Goal: Find specific page/section: Find specific page/section

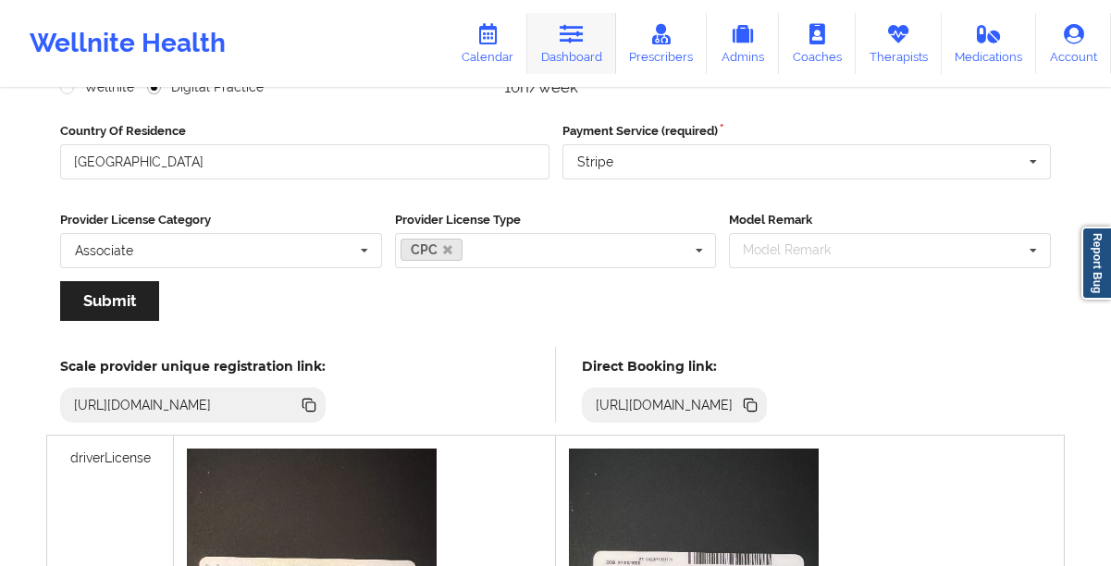
click at [575, 50] on link "Dashboard" at bounding box center [571, 43] width 89 height 61
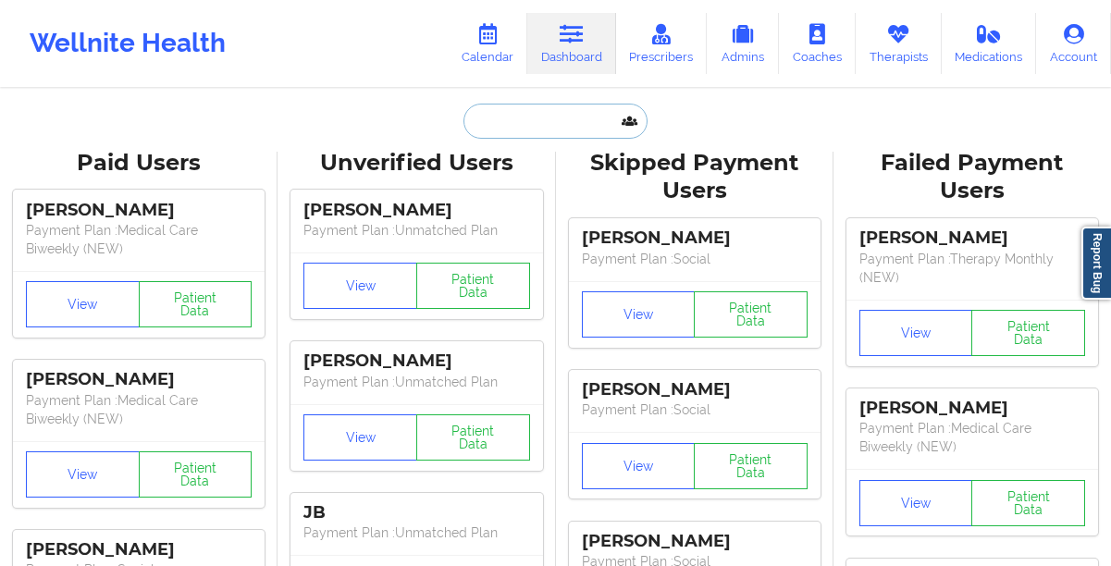
click at [498, 126] on input "text" at bounding box center [554, 121] width 183 height 35
paste input "[PERSON_NAME]"
type input "[PERSON_NAME]"
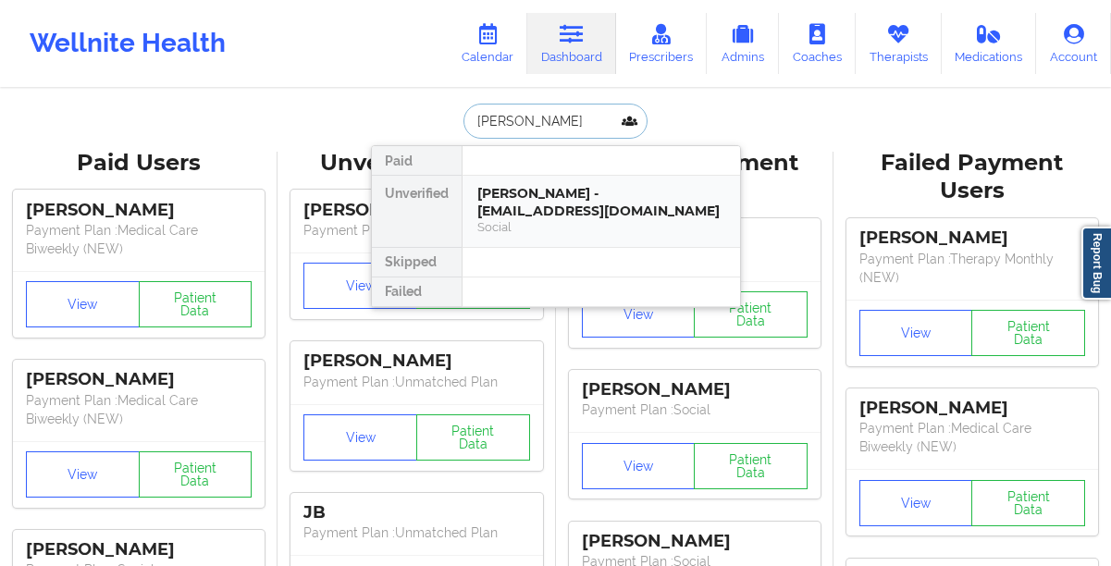
click at [513, 206] on div "[PERSON_NAME] - [EMAIL_ADDRESS][DOMAIN_NAME]" at bounding box center [601, 202] width 248 height 34
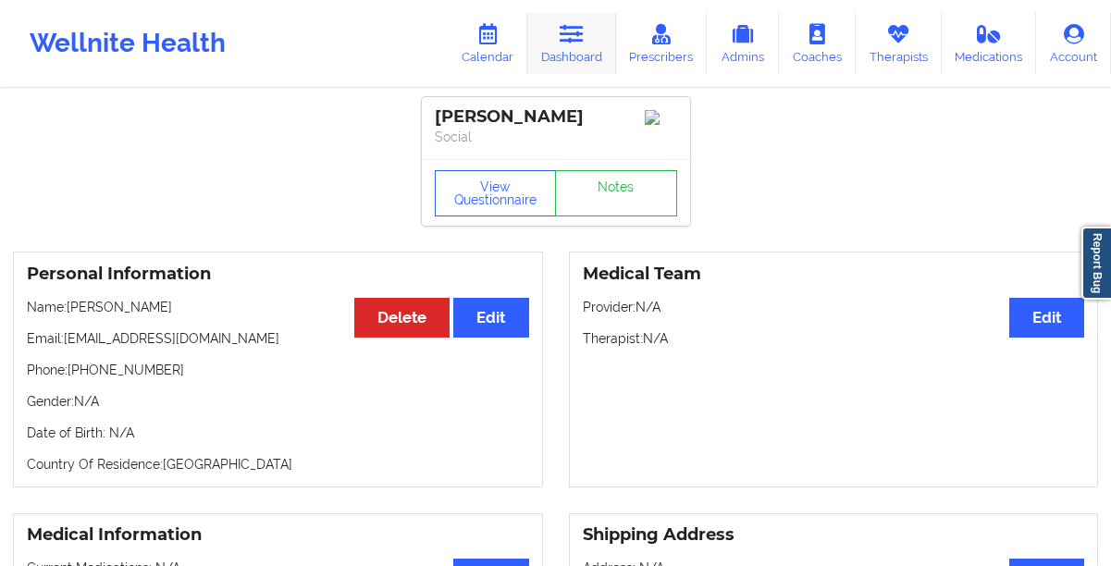
click at [582, 55] on link "Dashboard" at bounding box center [571, 43] width 89 height 61
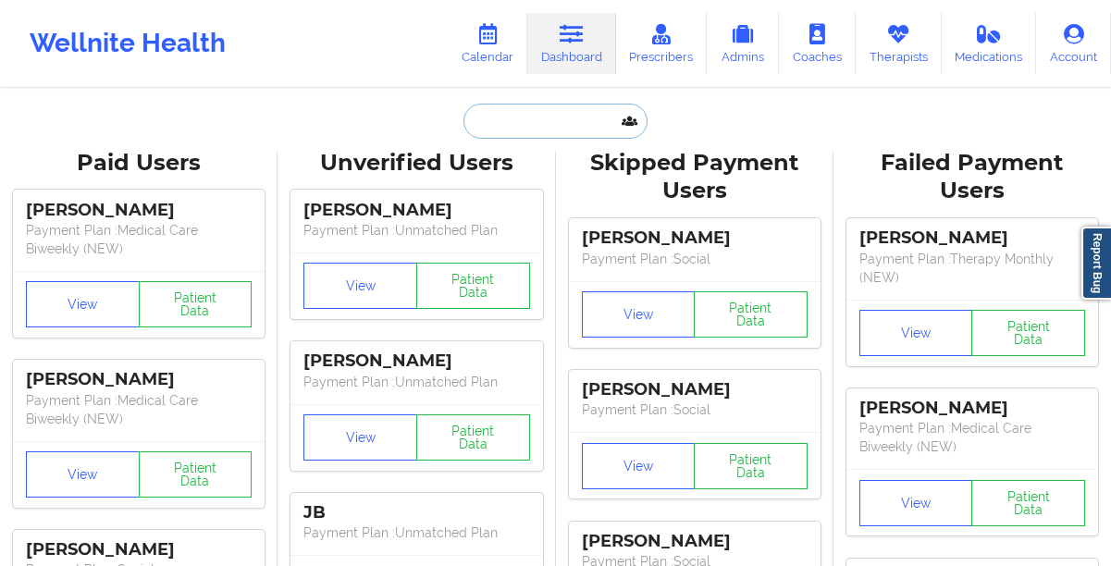
click at [525, 134] on input "text" at bounding box center [554, 121] width 183 height 35
paste input "[PHONE_NUMBER]"
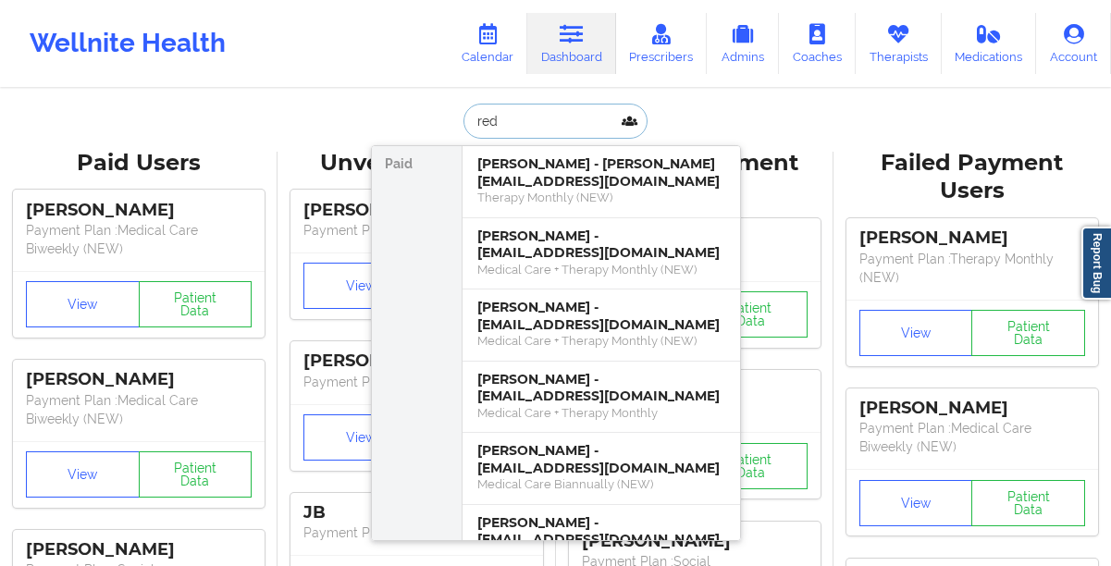
type input "red e"
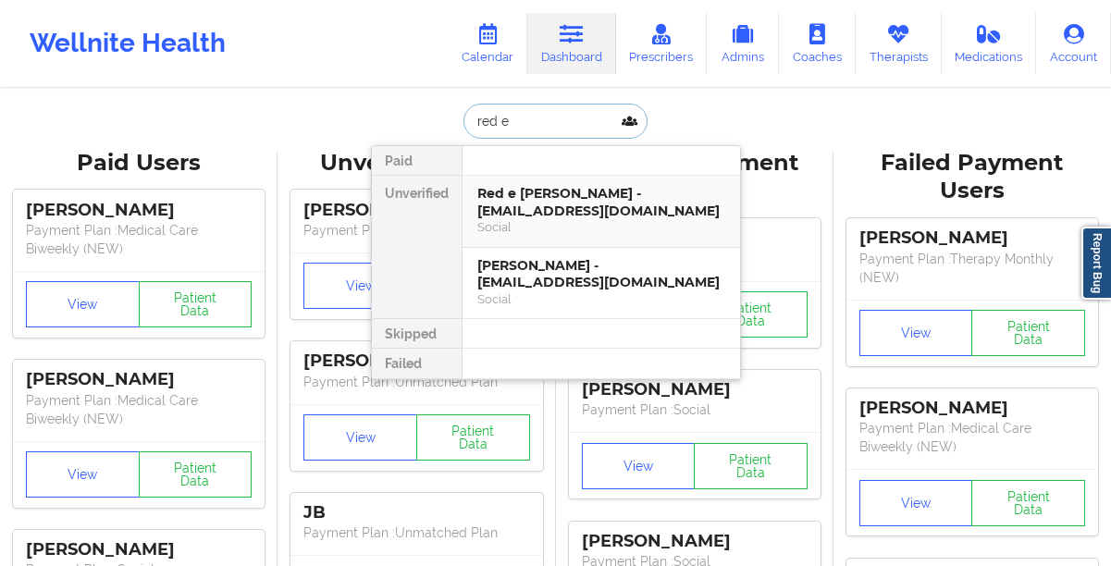
click at [531, 219] on div "Social" at bounding box center [601, 227] width 248 height 16
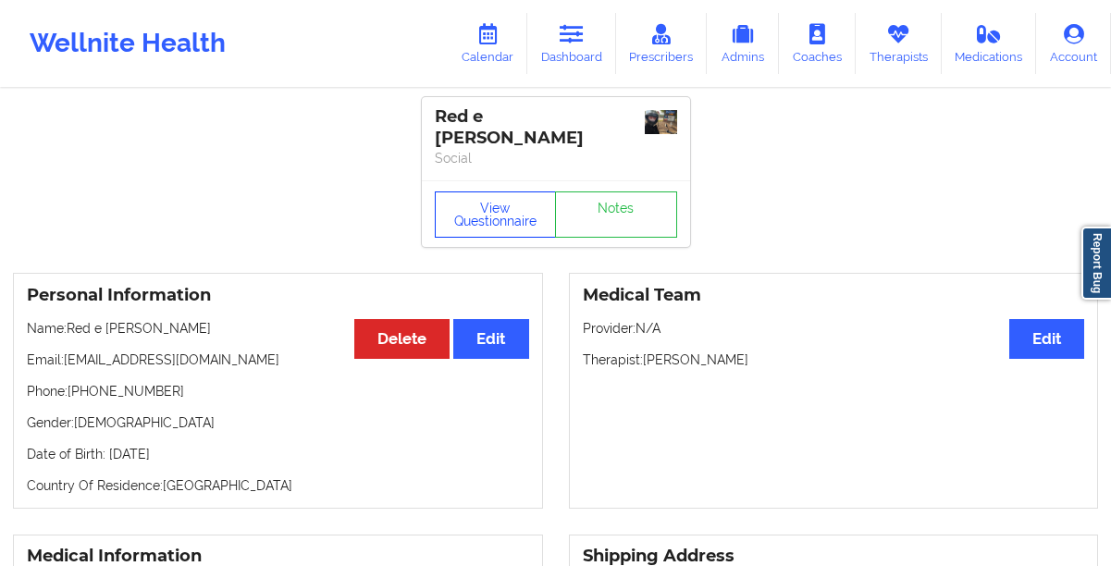
click at [460, 191] on button "View Questionnaire" at bounding box center [496, 214] width 122 height 46
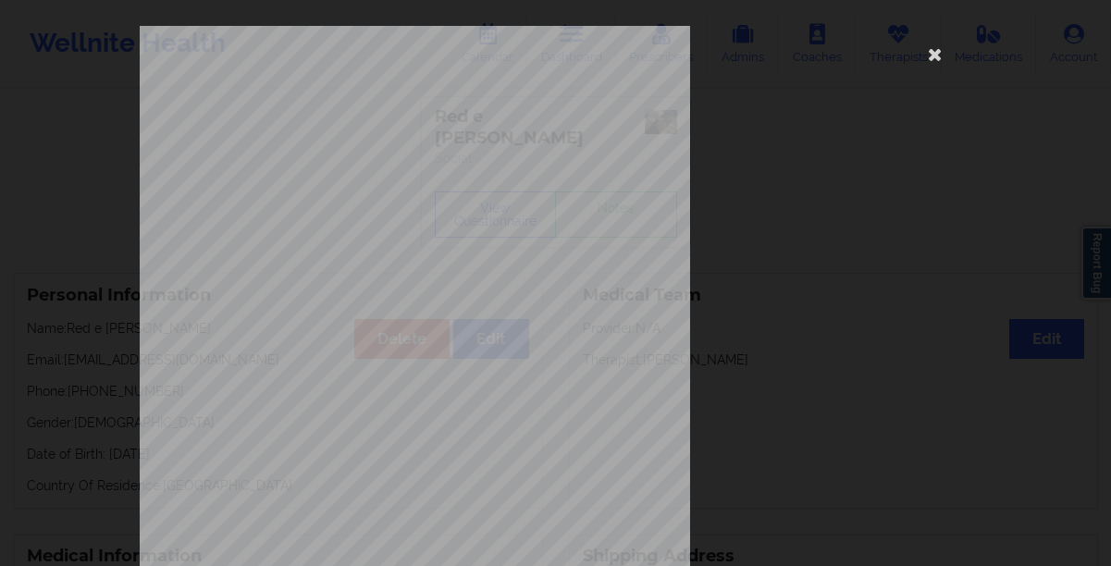
scroll to position [316, 0]
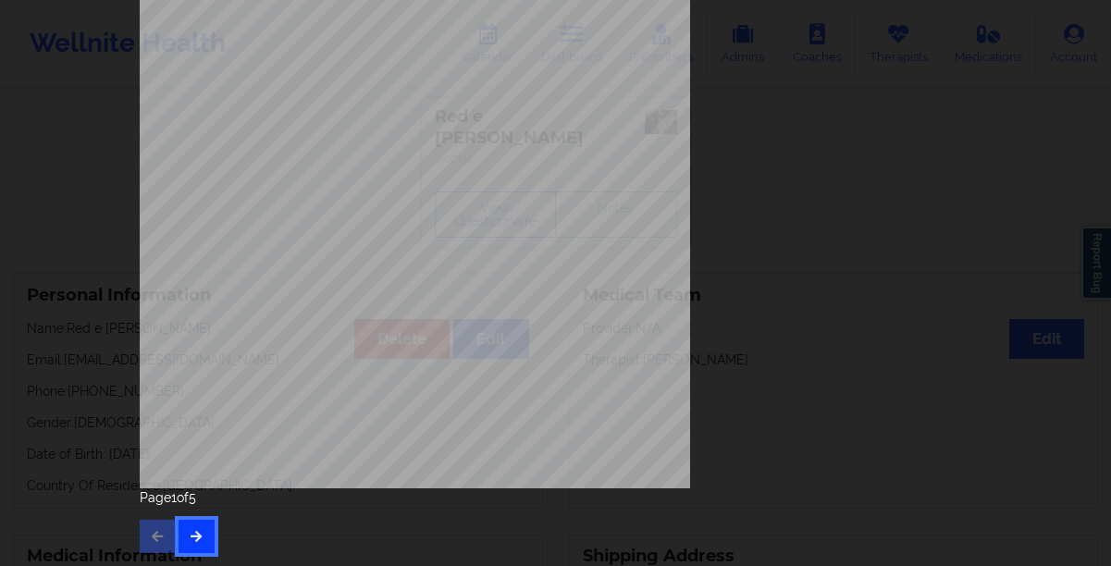
click at [200, 534] on button "button" at bounding box center [196, 536] width 36 height 33
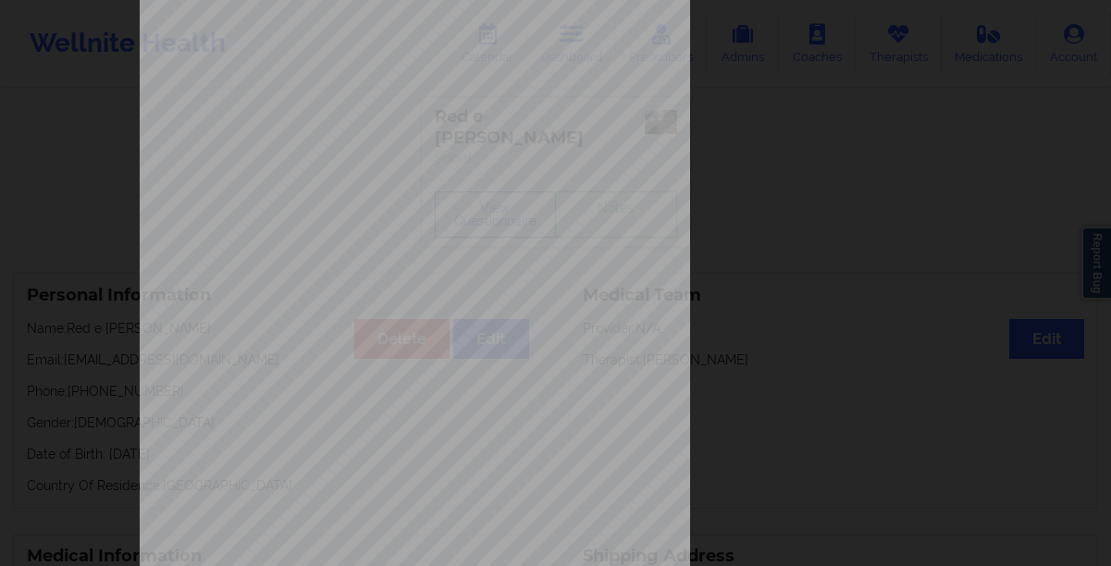
scroll to position [0, 0]
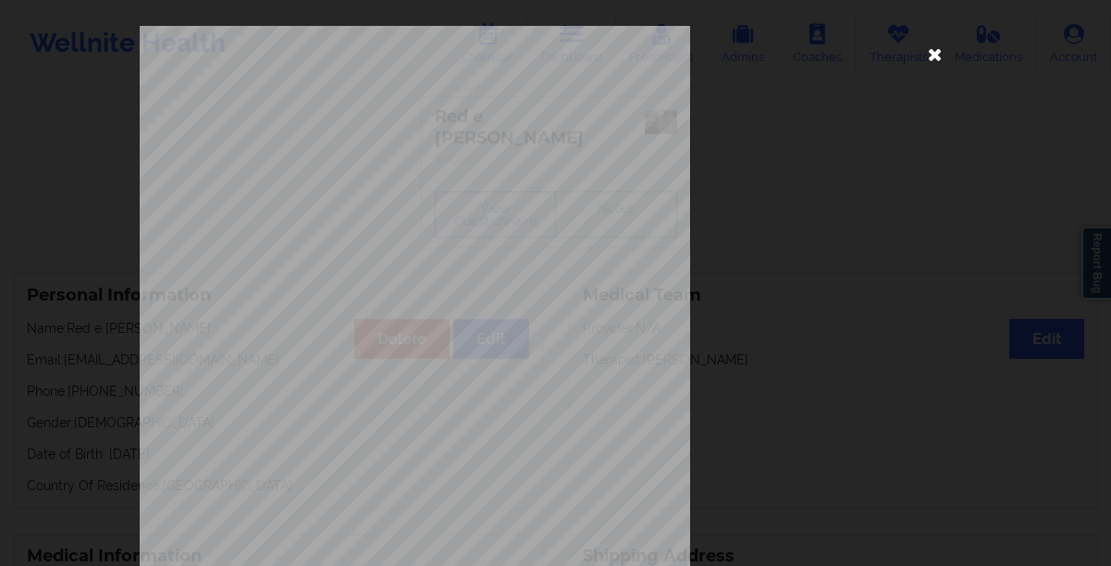
click at [927, 62] on icon at bounding box center [935, 54] width 30 height 30
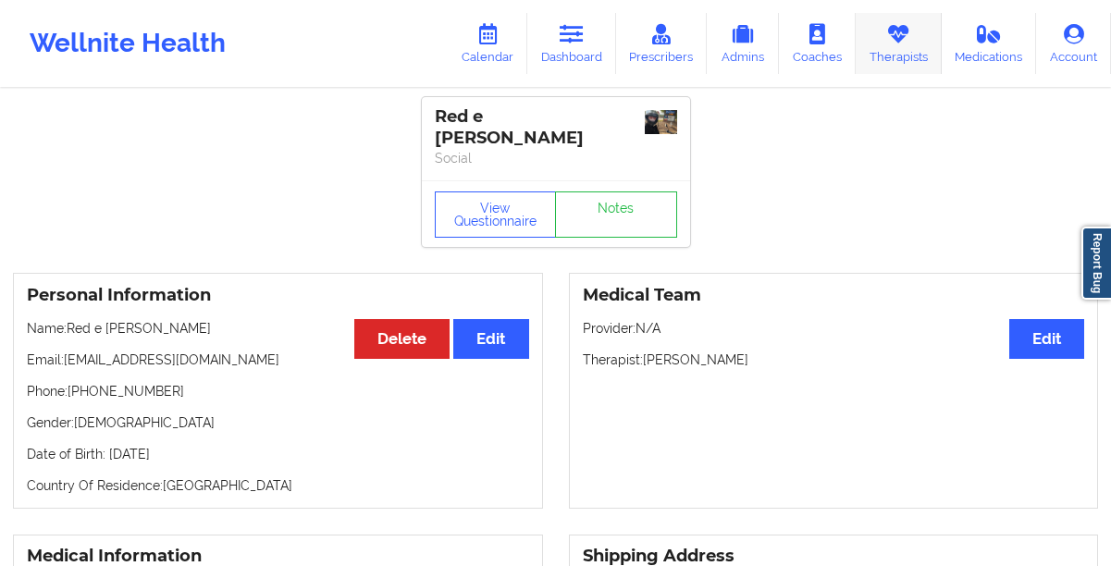
click at [907, 59] on link "Therapists" at bounding box center [898, 43] width 86 height 61
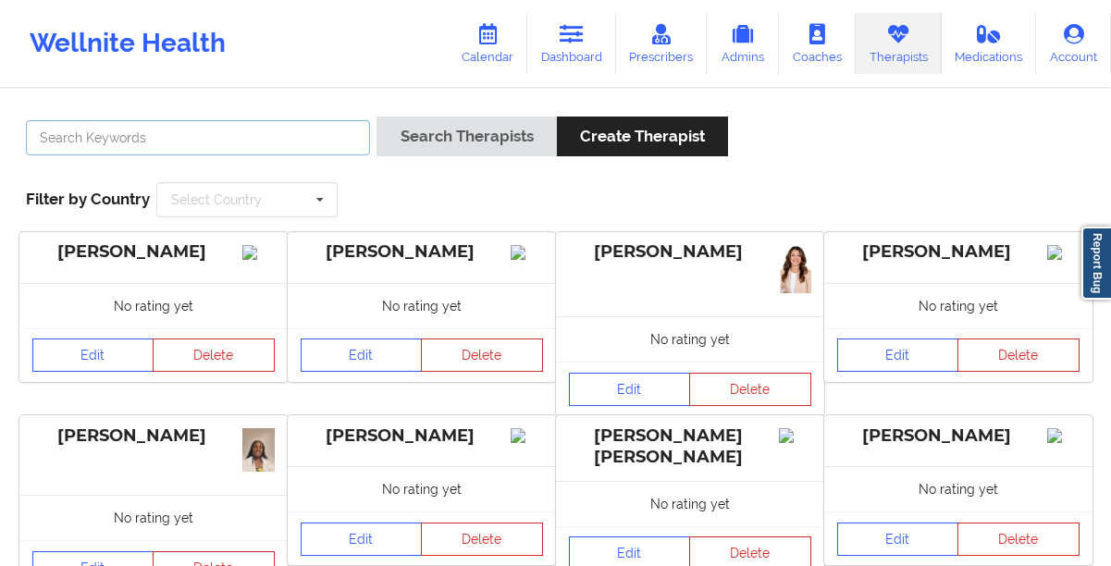
click at [215, 134] on input "text" at bounding box center [198, 137] width 344 height 35
paste input "[PERSON_NAME]"
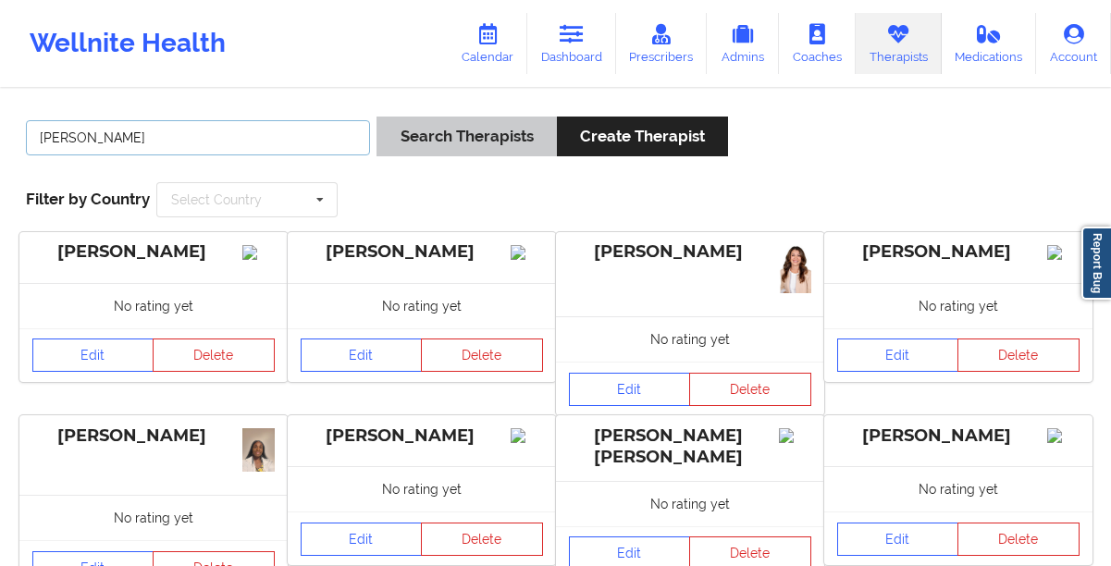
type input "[PERSON_NAME]"
click at [412, 151] on button "Search Therapists" at bounding box center [465, 137] width 179 height 40
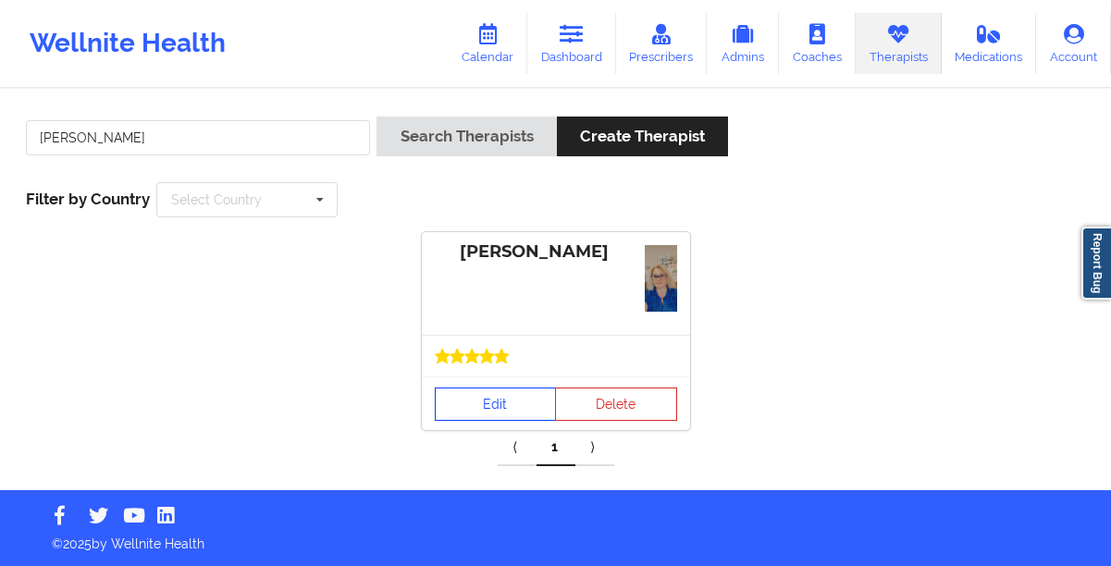
click at [451, 399] on link "Edit" at bounding box center [496, 404] width 122 height 33
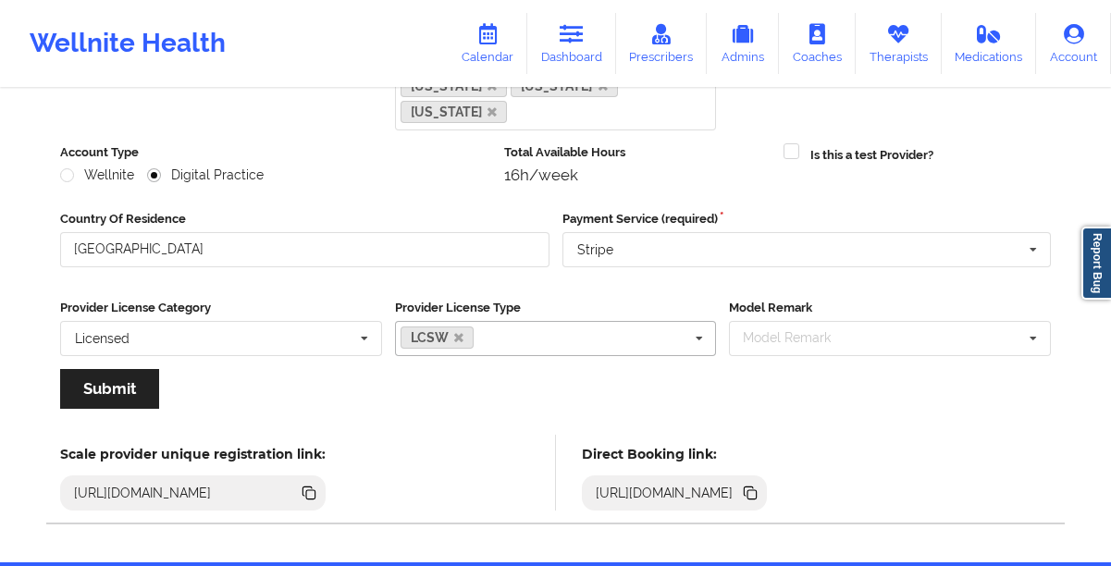
scroll to position [314, 0]
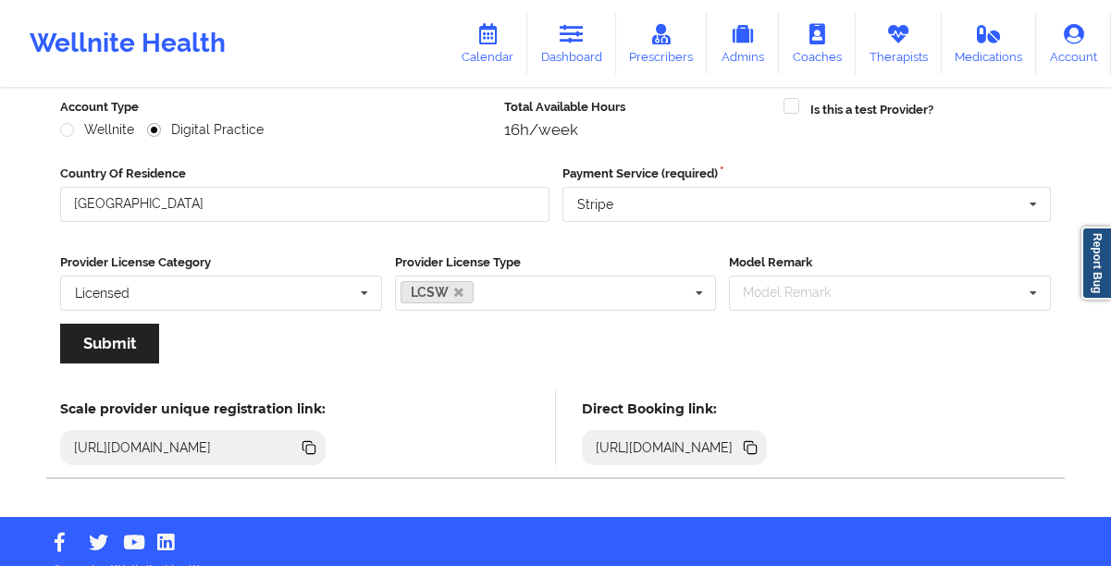
click at [757, 445] on icon at bounding box center [751, 449] width 9 height 9
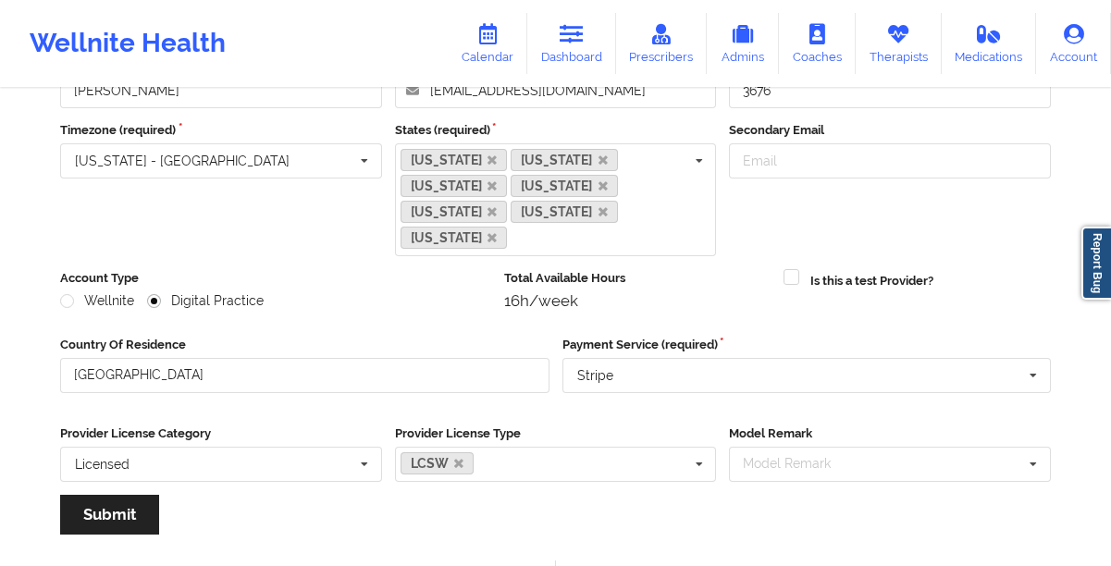
scroll to position [134, 0]
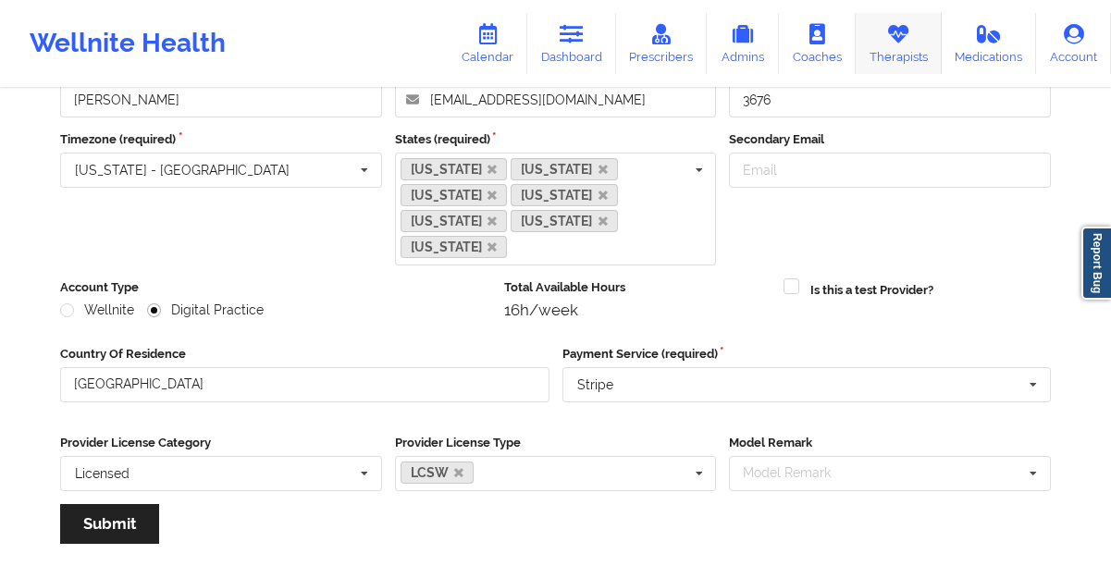
click at [902, 44] on icon at bounding box center [898, 34] width 24 height 20
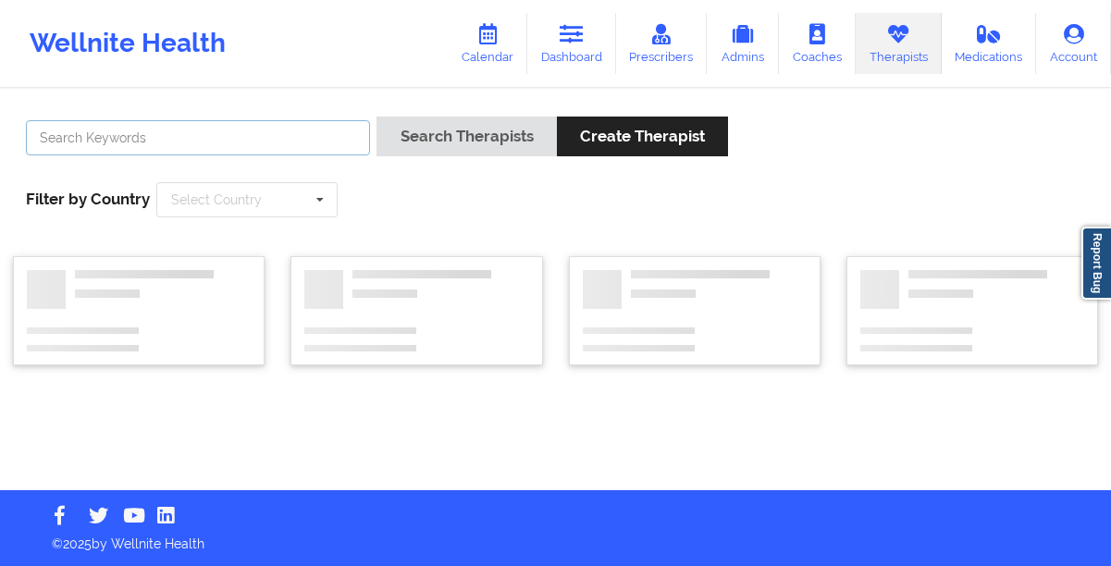
click at [272, 148] on input "text" at bounding box center [198, 137] width 344 height 35
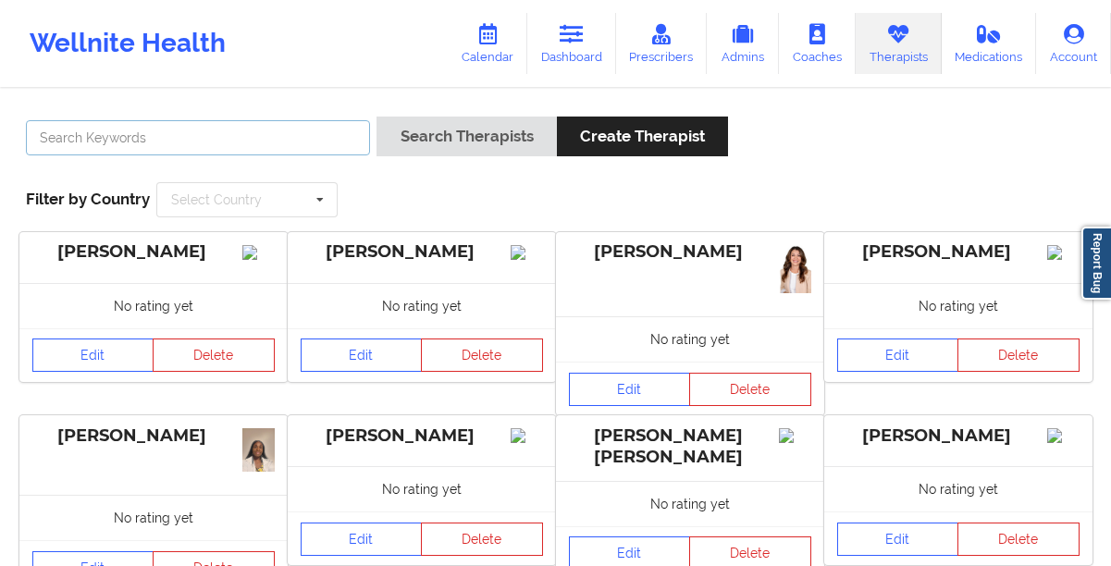
paste input "[PERSON_NAME]"
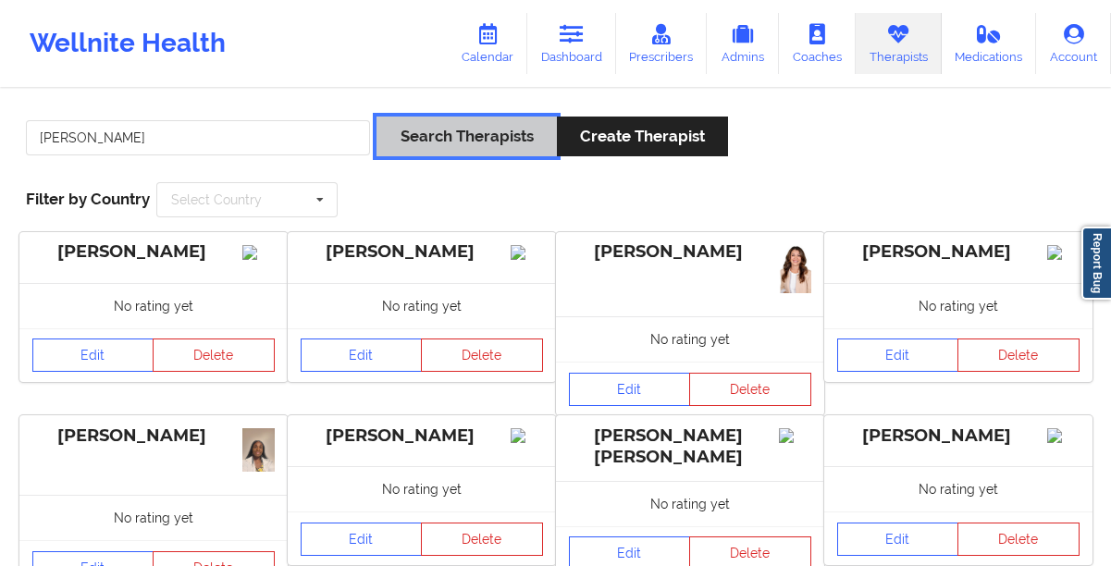
click at [402, 142] on button "Search Therapists" at bounding box center [465, 137] width 179 height 40
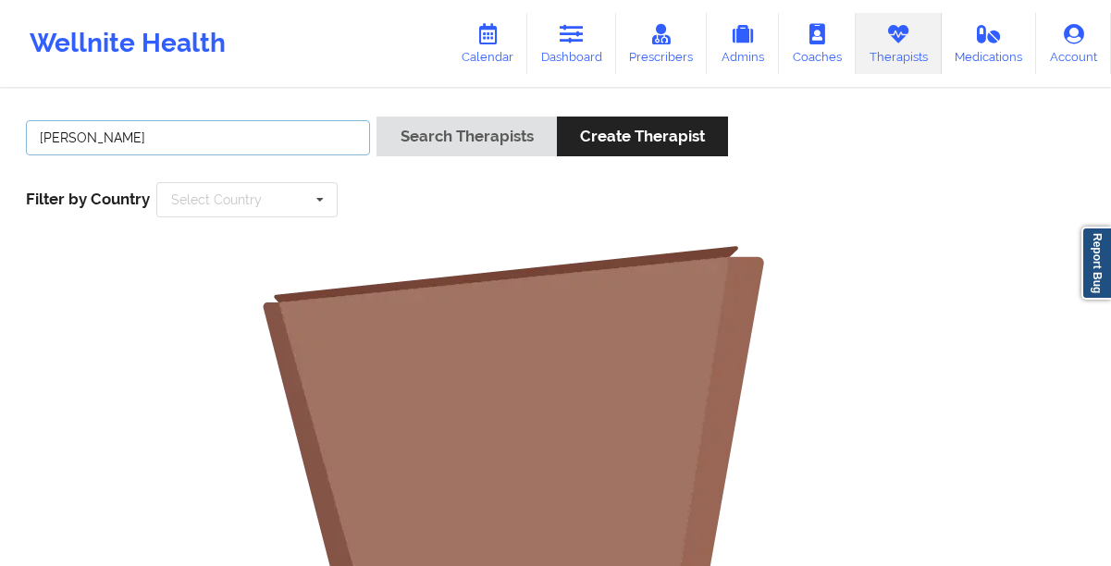
click at [267, 132] on input "[PERSON_NAME]" at bounding box center [198, 137] width 344 height 35
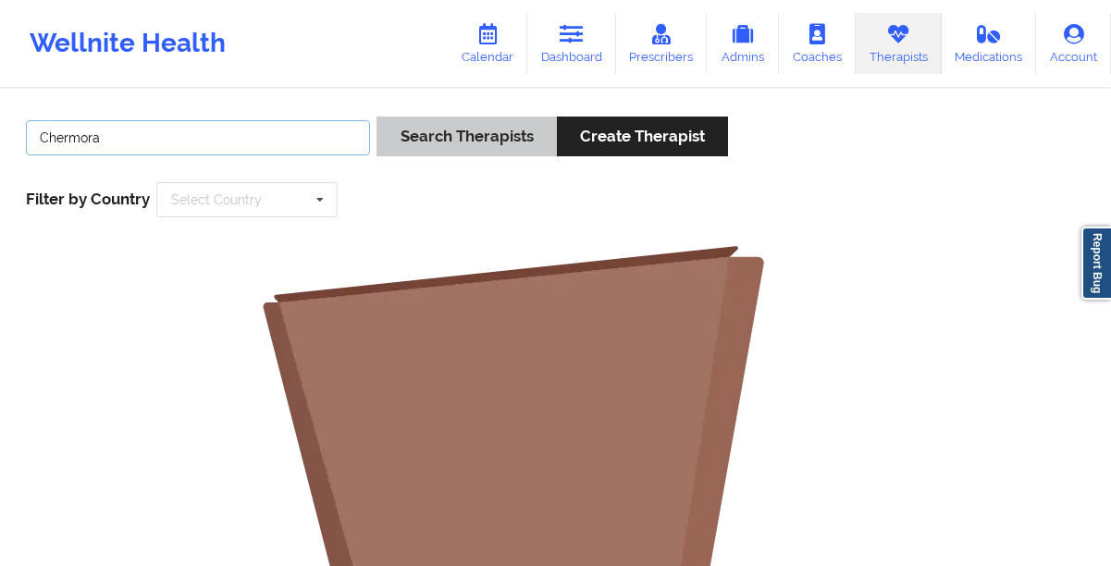
type input "Chermora"
click at [399, 140] on button "Search Therapists" at bounding box center [465, 137] width 179 height 40
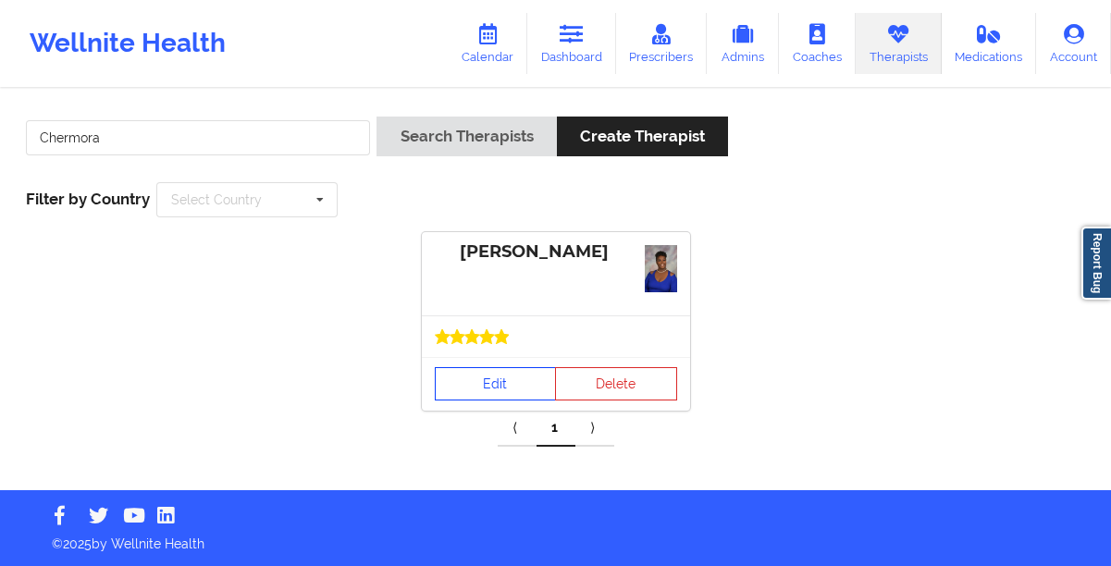
click at [461, 375] on link "Edit" at bounding box center [496, 383] width 122 height 33
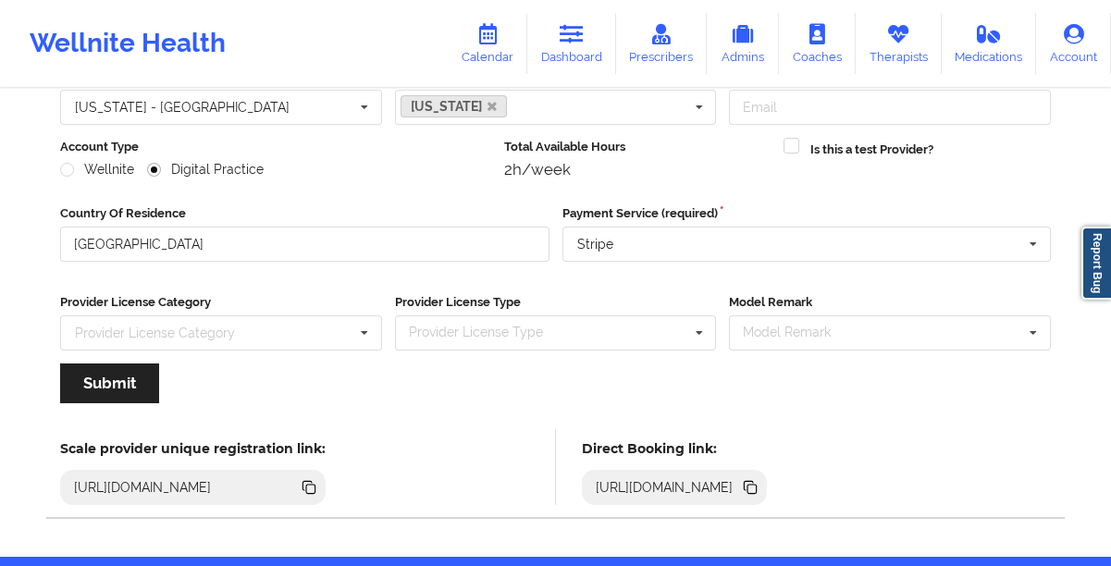
scroll to position [263, 0]
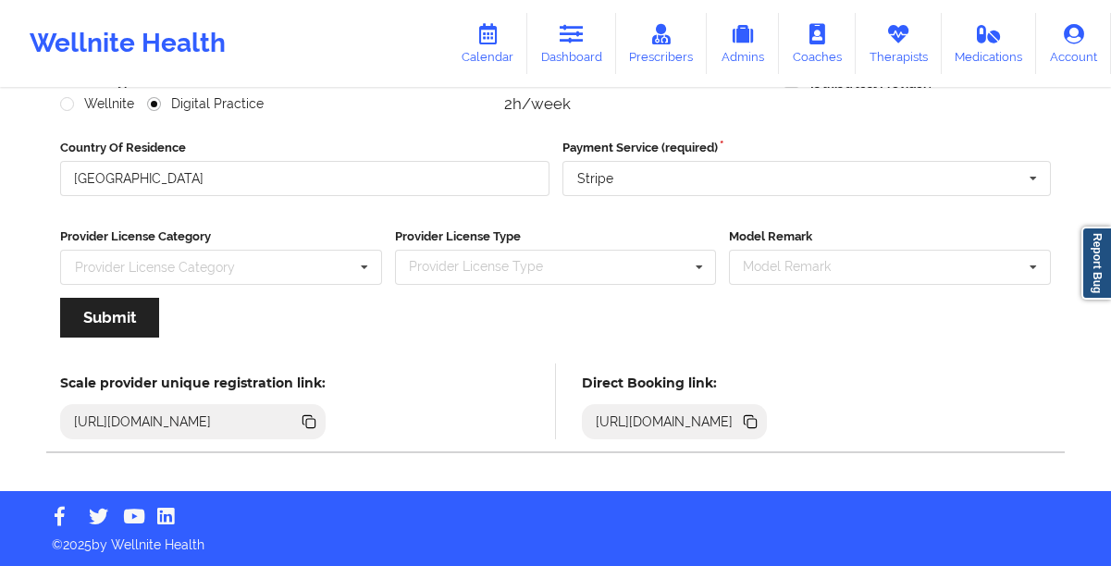
click at [757, 419] on icon at bounding box center [751, 423] width 9 height 9
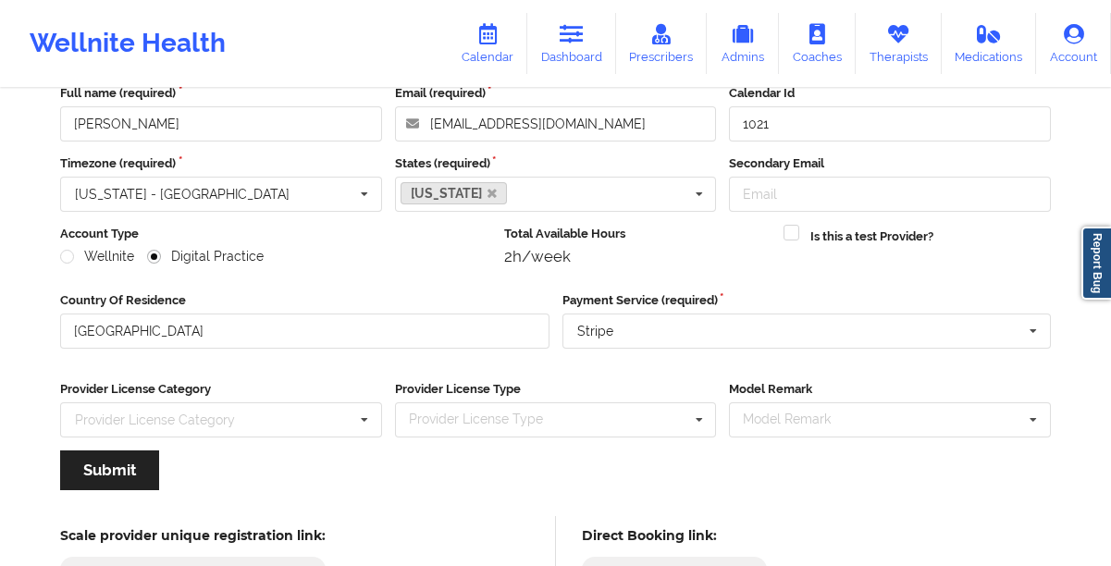
scroll to position [0, 0]
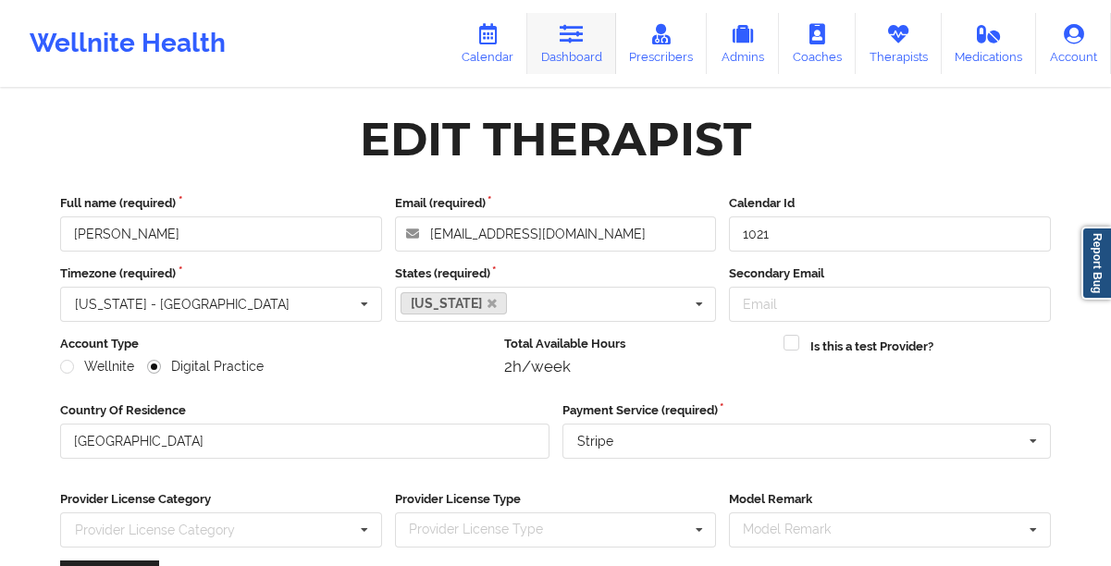
click at [579, 28] on icon at bounding box center [572, 34] width 24 height 20
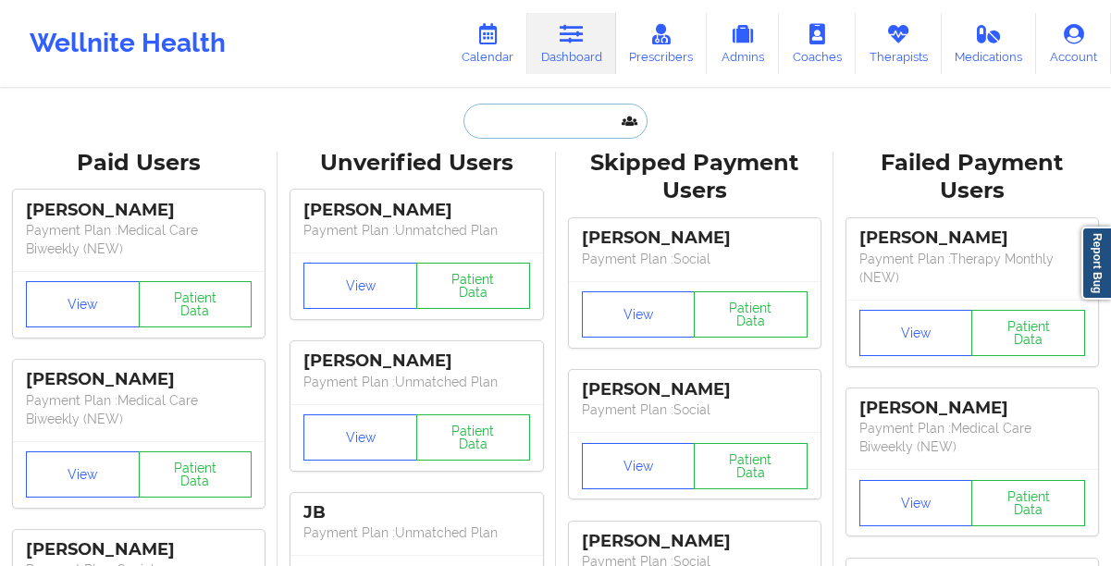
click at [536, 129] on input "text" at bounding box center [554, 121] width 183 height 35
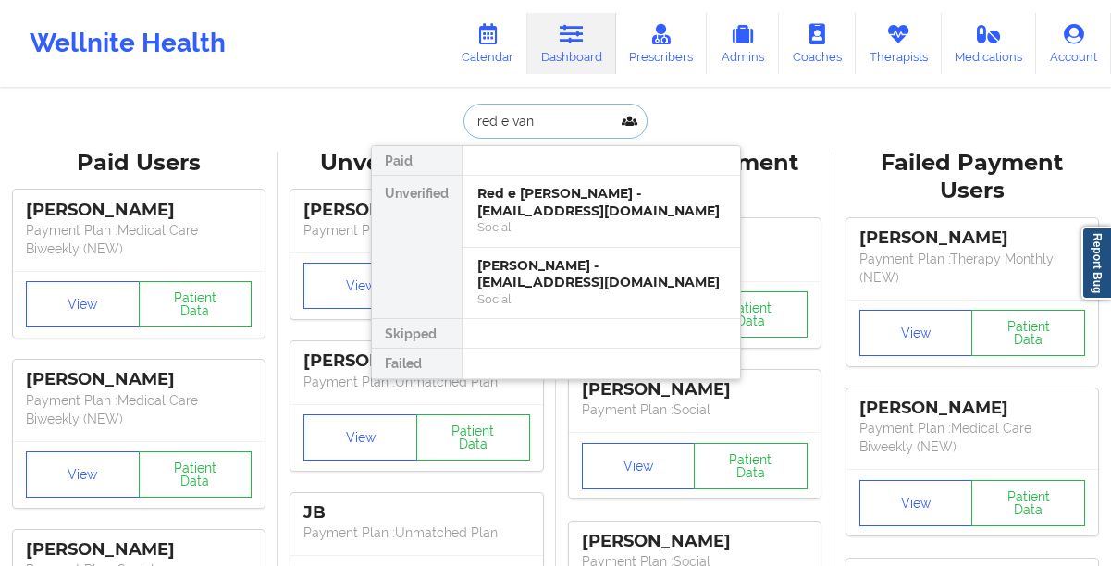
type input "red e [PERSON_NAME]"
click at [543, 195] on div "Red e [PERSON_NAME] - [EMAIL_ADDRESS][DOMAIN_NAME]" at bounding box center [601, 202] width 248 height 34
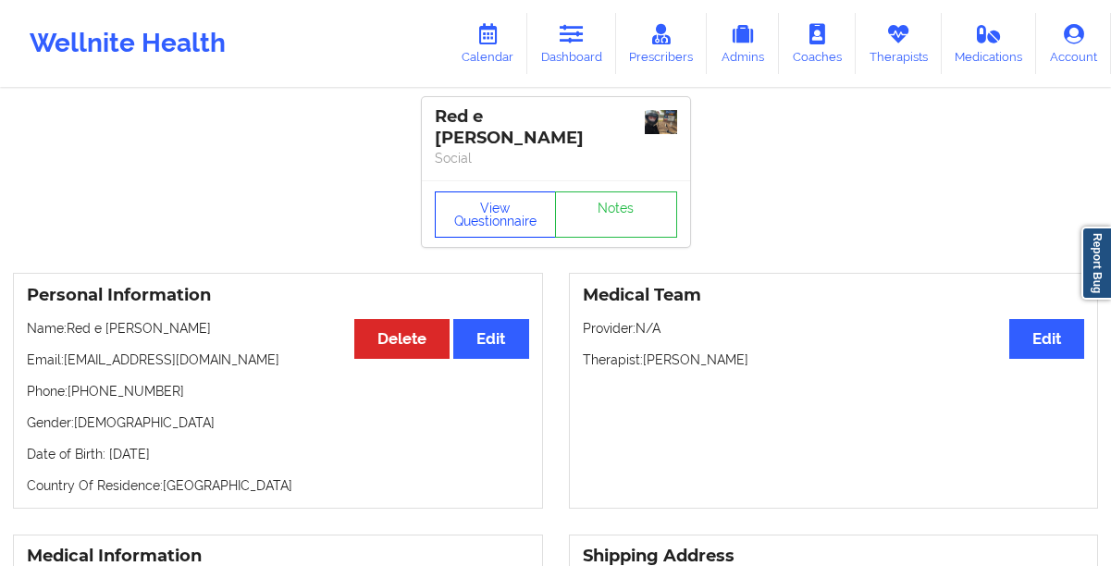
click at [474, 191] on button "View Questionnaire" at bounding box center [496, 214] width 122 height 46
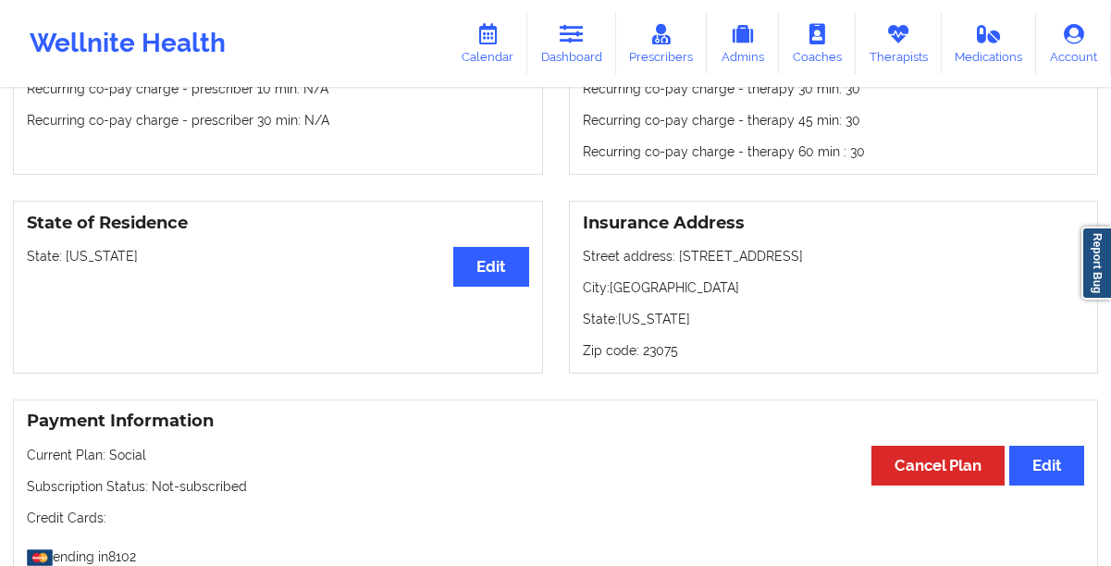
scroll to position [1446, 0]
